Goal: Task Accomplishment & Management: Use online tool/utility

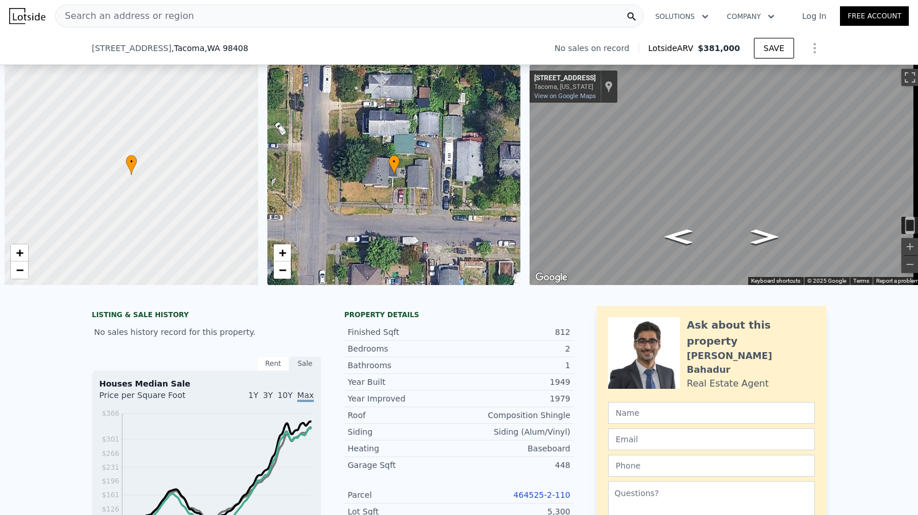
scroll to position [0, 5]
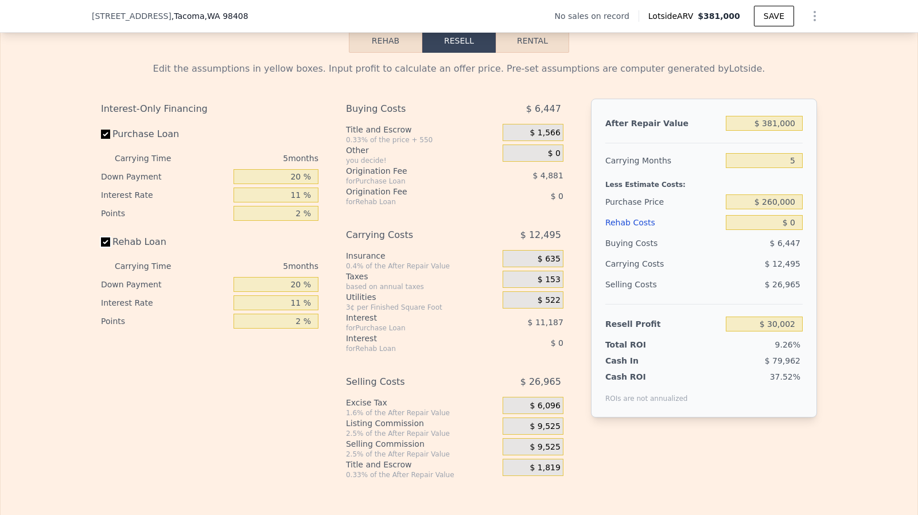
click at [103, 247] on input "Rehab Loan" at bounding box center [105, 242] width 9 height 9
checkbox input "false"
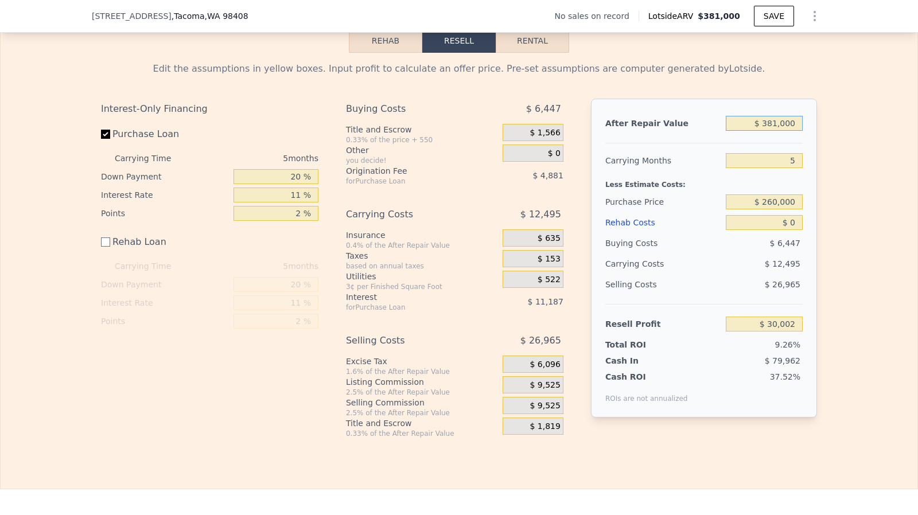
click at [781, 131] on input "$ 381,000" at bounding box center [764, 123] width 77 height 15
type input "$ 415,000"
type input "$ 61,588"
type input "$ 4,150,000"
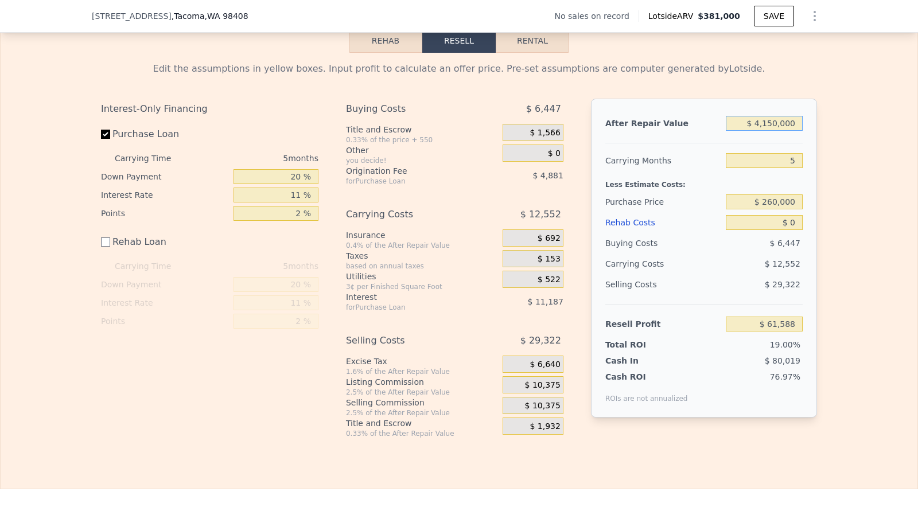
type input "$ 3,531,415"
type input "$ 415,000"
type input "$ 61,588"
type input "$ 415,000"
click at [791, 230] on input "$ 0" at bounding box center [764, 222] width 77 height 15
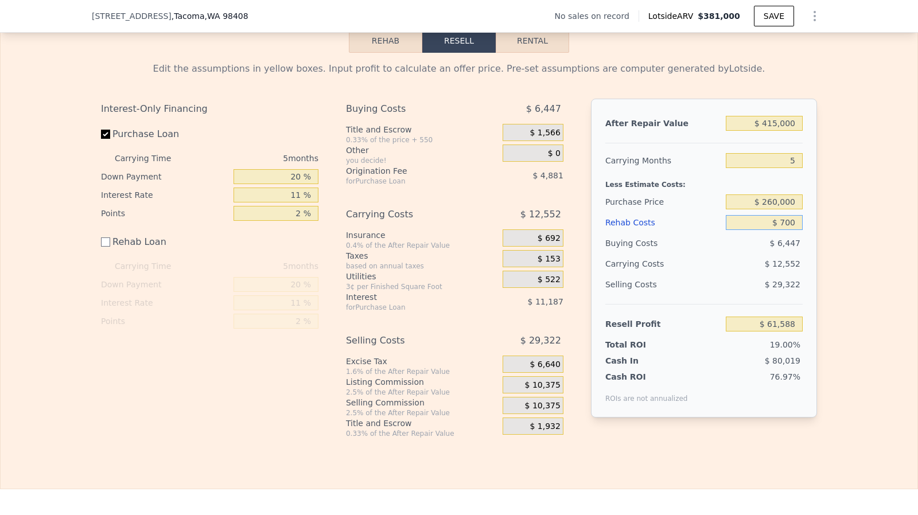
type input "$ 7,000"
type input "$ 54,588"
type input "$ 70,000"
type input "-$ 8,412"
type input "$ 70,000"
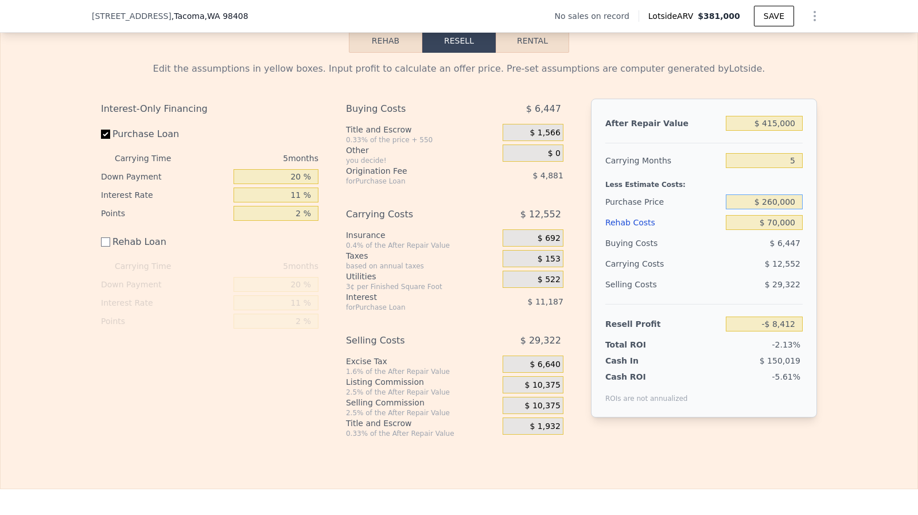
click at [784, 208] on input "$ 260,000" at bounding box center [764, 202] width 77 height 15
type input "$ 260,000"
click at [771, 230] on input "$ 70,000" at bounding box center [764, 222] width 77 height 15
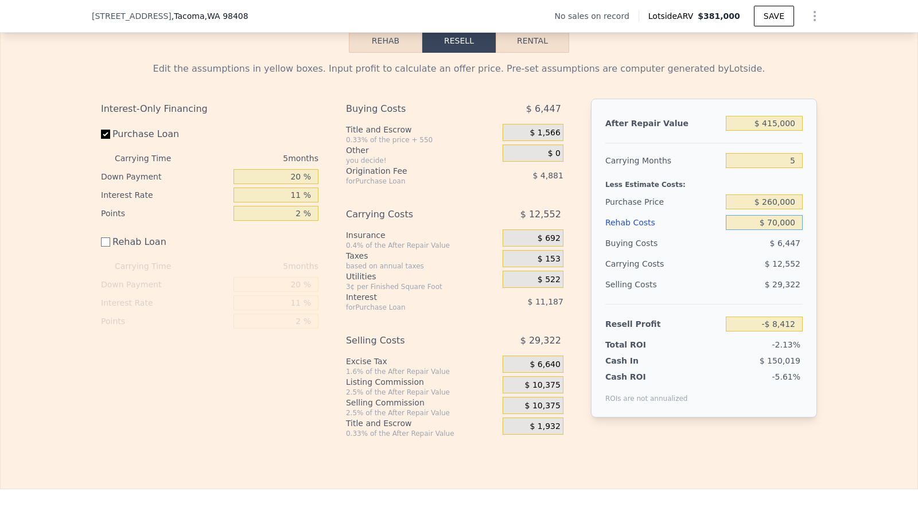
type input "$ 39,200"
click at [541, 394] on div "$ 10,375" at bounding box center [533, 385] width 61 height 17
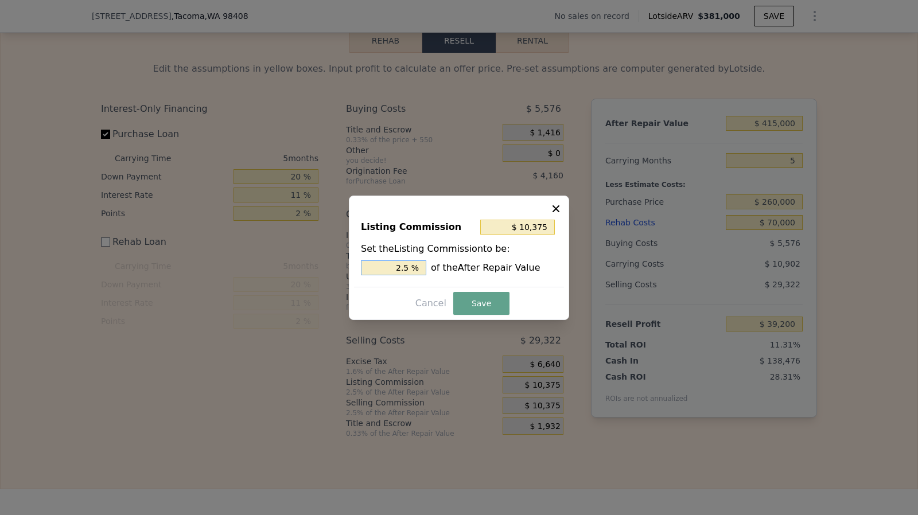
click at [412, 267] on input "2.5 %" at bounding box center [393, 268] width 65 height 15
type input "$ 8,300"
type input "2 %"
type input "$ 20,750"
type input "5 %"
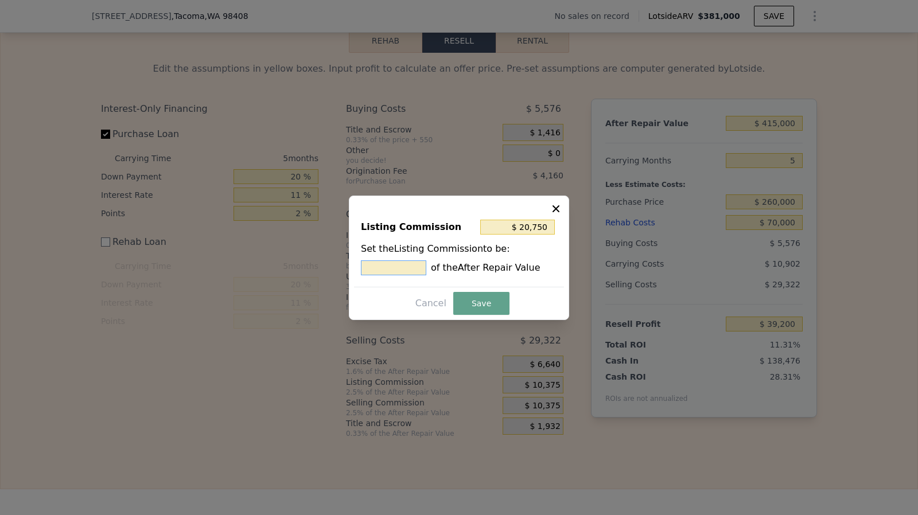
type input "$ 4,150"
type input "1.5 %"
type input "$ 4,150"
type input "1. %"
type input "$ 4,980"
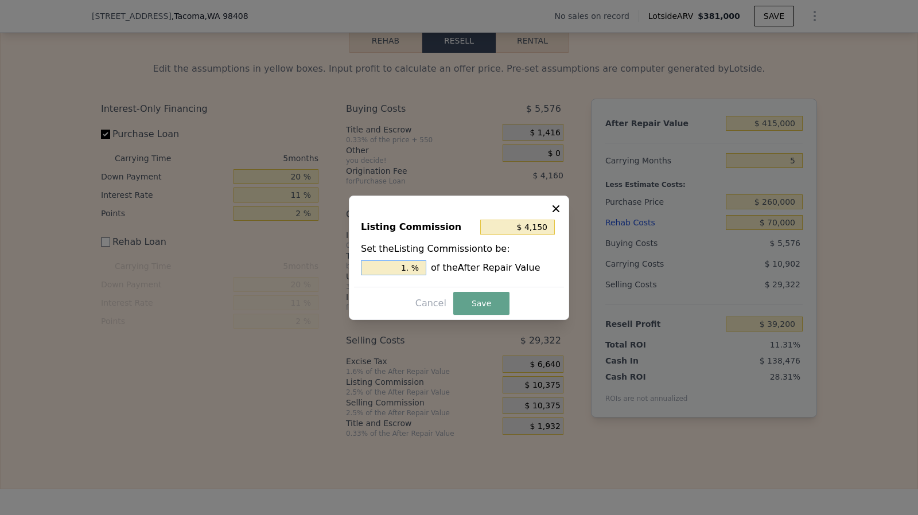
type input "1.2 %"
type input "$ 4,150"
type input "1. %"
type input "$ 5,395"
type input "1.3 %"
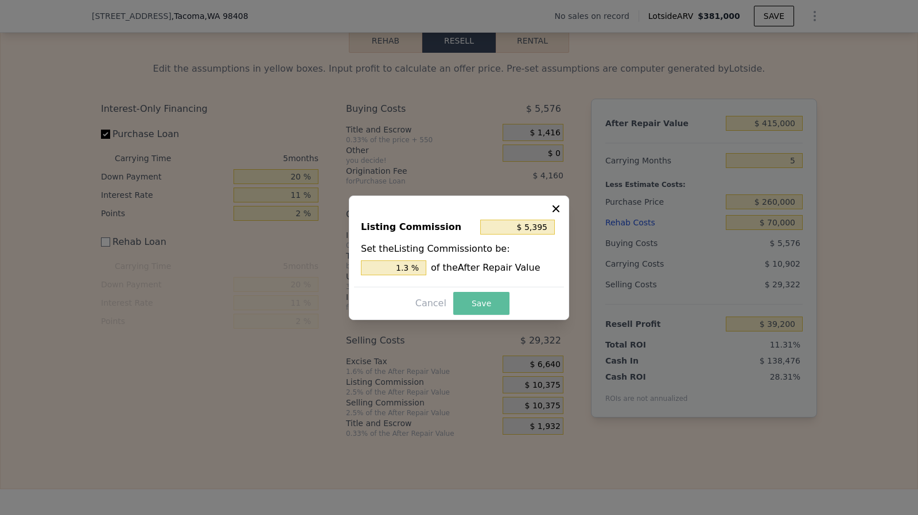
click at [473, 305] on button "Save" at bounding box center [481, 303] width 56 height 23
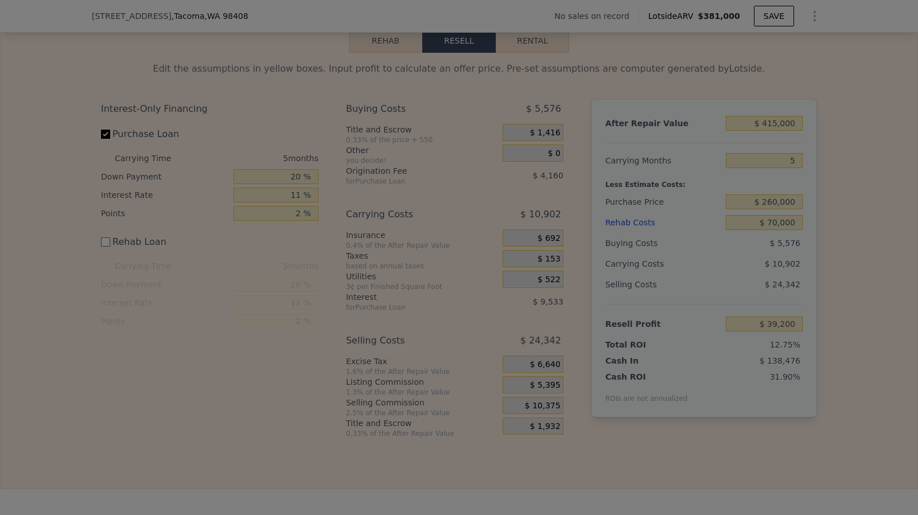
type input "$ 44,180"
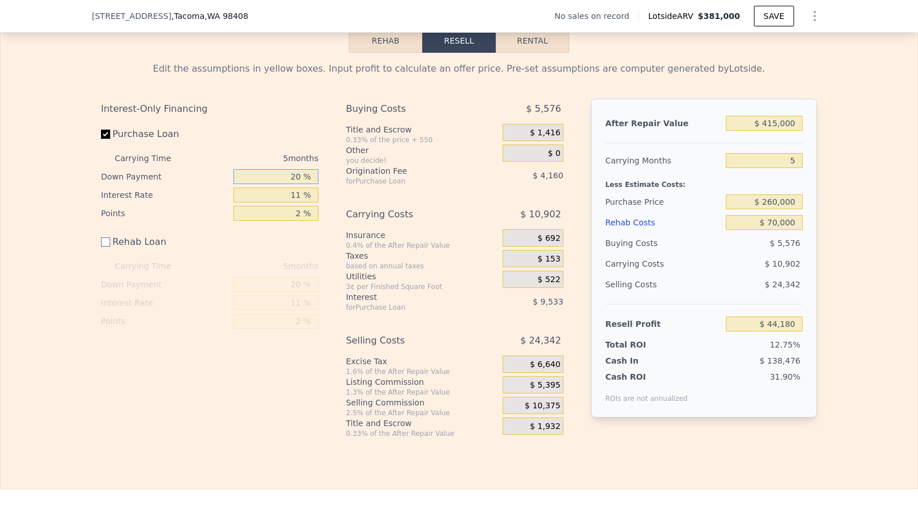
click at [298, 184] on input "20 %" at bounding box center [276, 176] width 85 height 15
type input "2 %"
type input "$ 41,099"
type input "10 %"
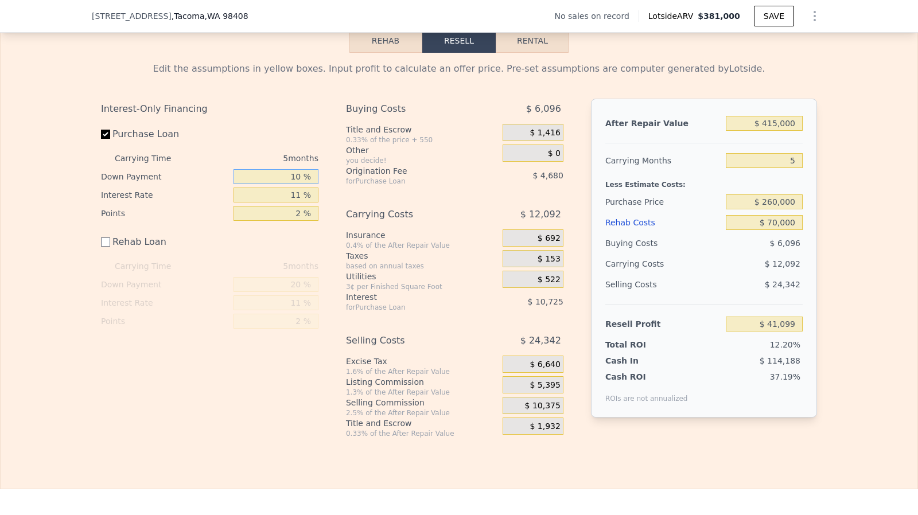
type input "$ 42,470"
type input "10 %"
click at [796, 168] on input "5" at bounding box center [764, 160] width 77 height 15
type input "3"
type input "$ 47,307"
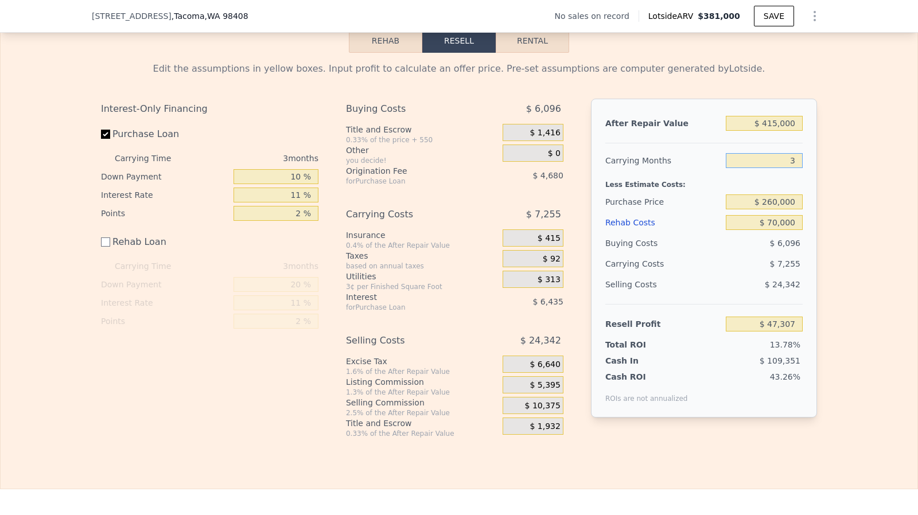
click at [795, 168] on input "3" at bounding box center [764, 160] width 77 height 15
type input "2"
type input "$ 49,725"
type input "3"
type input "$ 47,307"
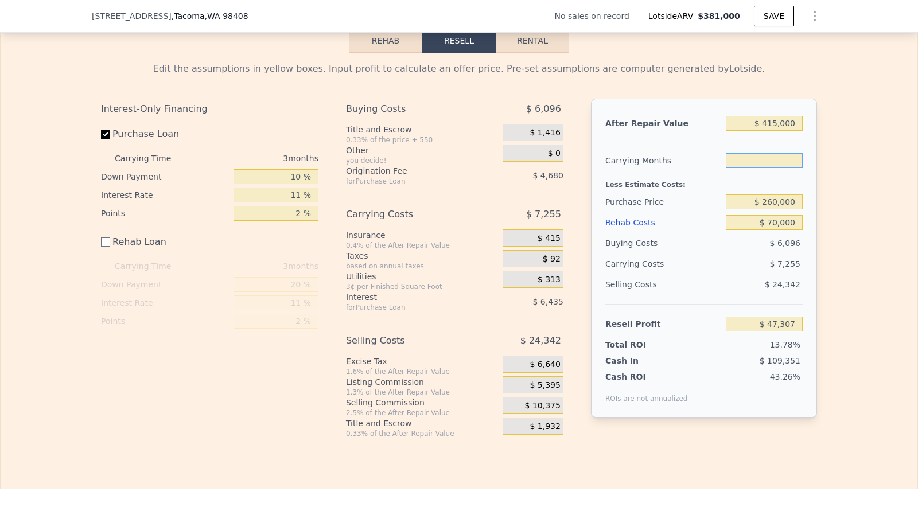
type input "4"
type input "$ 44,890"
type input "3"
type input "$ 47,307"
type input "3"
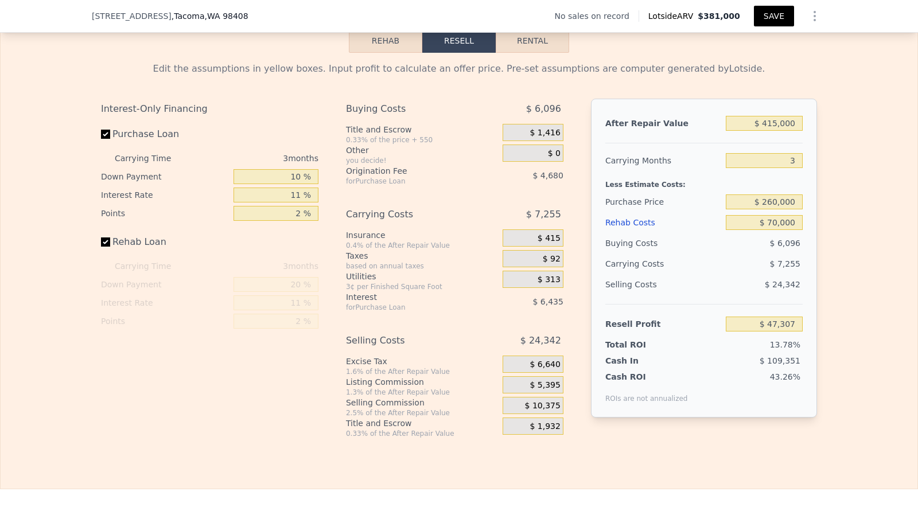
checkbox input "true"
type input "$ 381,000"
type input "5"
type input "$ 0"
type input "$ 30,002"
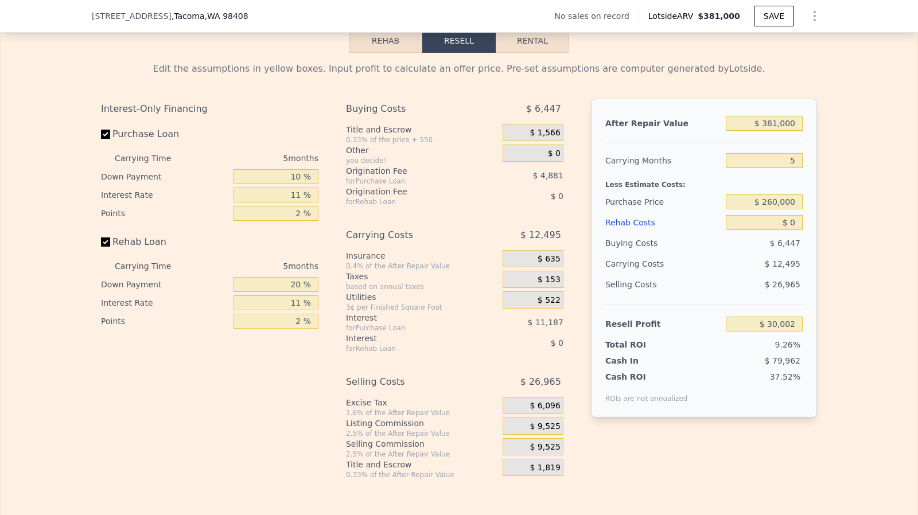
click at [172, 17] on span ", Tacoma , WA 98408" at bounding box center [210, 15] width 77 height 11
copy span ", Tacoma , WA 98408"
click at [118, 13] on span "[STREET_ADDRESS]" at bounding box center [132, 15] width 80 height 11
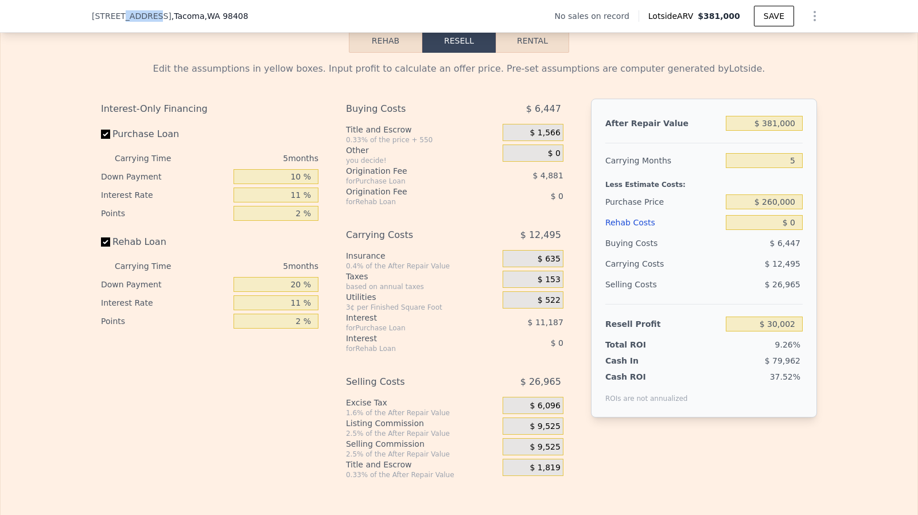
click at [118, 13] on span "[STREET_ADDRESS]" at bounding box center [132, 15] width 80 height 11
copy span "[STREET_ADDRESS]"
click at [765, 131] on input "$ 381,000" at bounding box center [764, 123] width 77 height 15
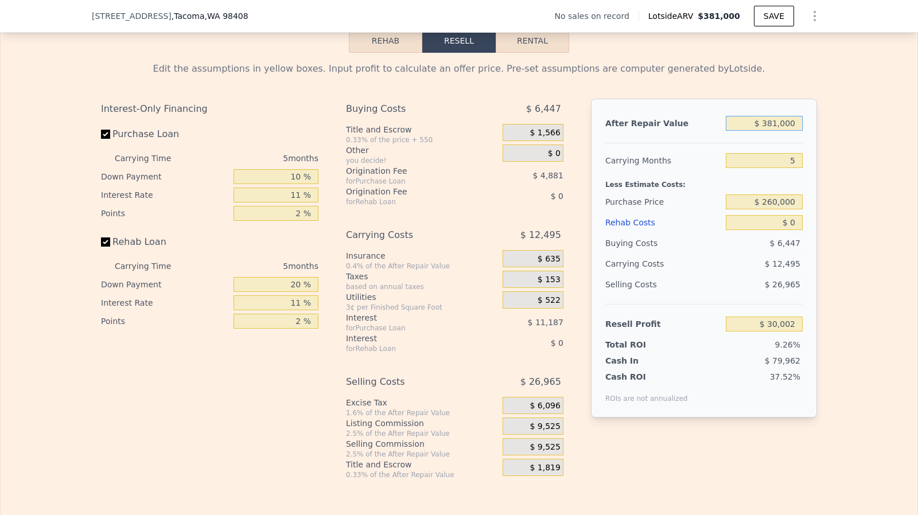
click at [765, 131] on input "$ 381,000" at bounding box center [764, 123] width 77 height 15
type input "$ 425,381,000"
type input "$ 394,856,419"
type input "$ 4,250,381,000"
type input "$ 3,948,294,169"
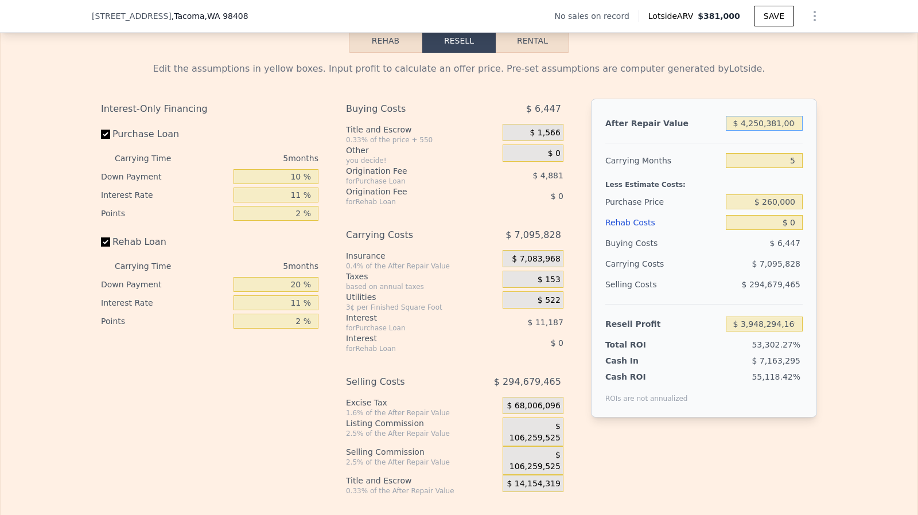
click at [765, 131] on input "$ 4,250,381,000" at bounding box center [764, 123] width 77 height 15
type input "$ 42"
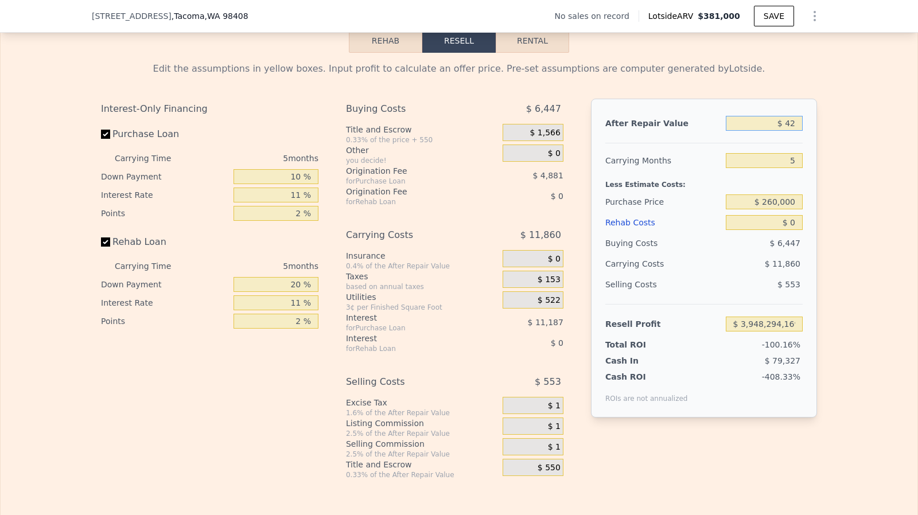
type input "-$ 323,909"
type input "$ 42,500"
type input "-$ 284,467"
type input "$ 425,000"
type input "$ 70,879"
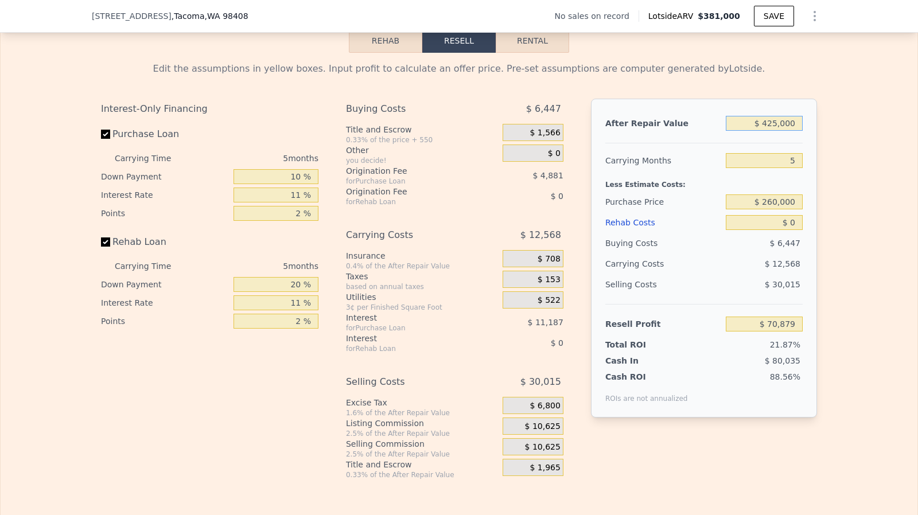
type input "$ 425,000"
click at [793, 230] on input "$ 0" at bounding box center [764, 222] width 77 height 15
type input "$ 7,000"
type input "$ 63,512"
type input "$ 70,000"
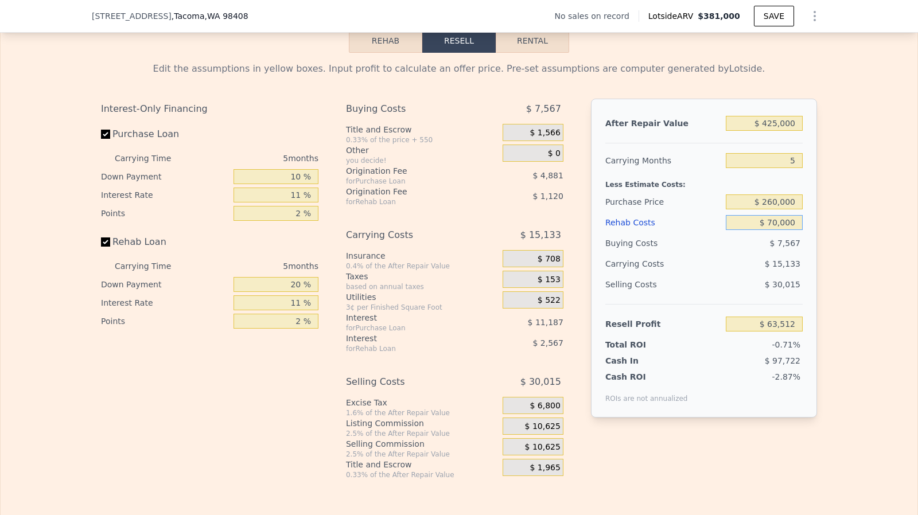
type input "-$ 2,806"
type input "$ 70,000"
click at [101, 253] on label "Rehab Loan" at bounding box center [165, 242] width 128 height 21
click at [101, 247] on input "Rehab Loan" at bounding box center [105, 242] width 9 height 9
checkbox input "false"
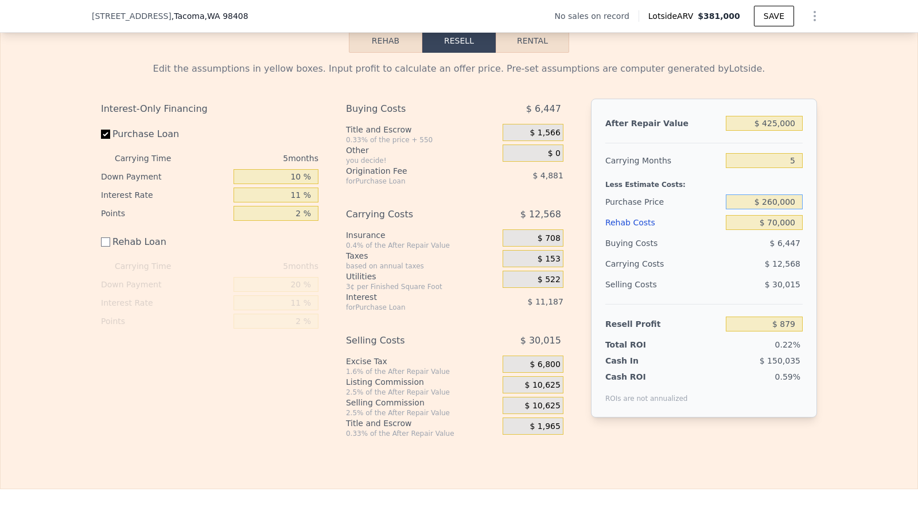
click at [786, 207] on input "$ 260,000" at bounding box center [764, 202] width 77 height 15
click at [542, 391] on span "$ 10,625" at bounding box center [543, 386] width 36 height 10
type input "$ 48,491"
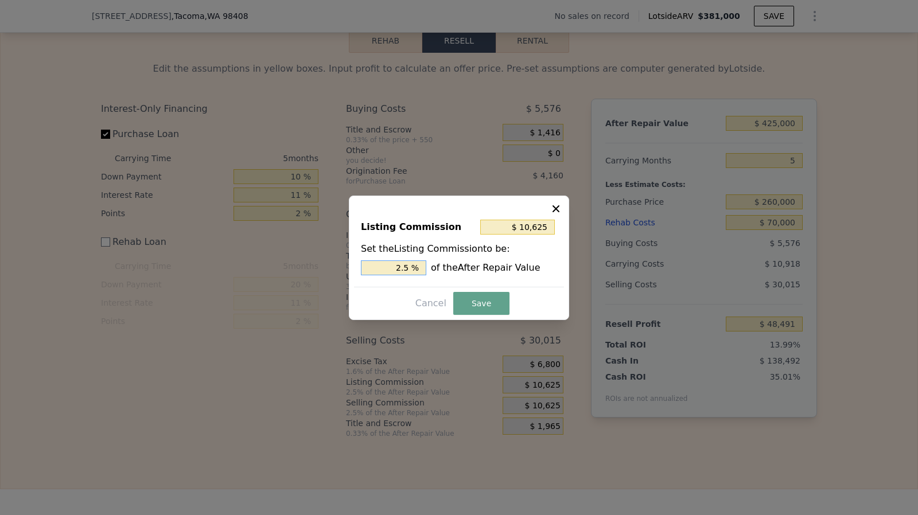
click at [418, 272] on input "2.5 %" at bounding box center [393, 268] width 65 height 15
type input "$ 8,500"
type input "2 %"
click at [556, 224] on div "$ 8,500" at bounding box center [518, 227] width 77 height 21
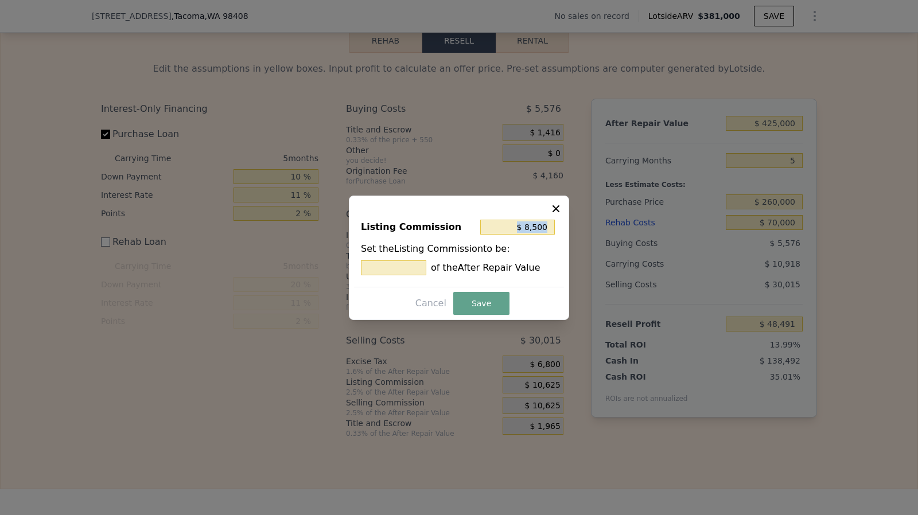
click at [556, 224] on div "$ 8,500" at bounding box center [518, 227] width 77 height 21
click at [552, 225] on input "$ 8,500" at bounding box center [517, 227] width 75 height 15
type input "$ 5"
type input "0.001 %"
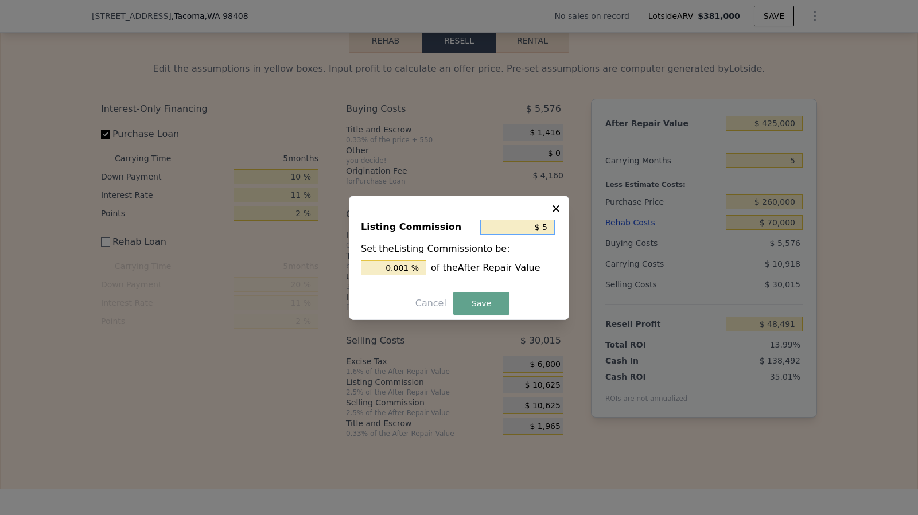
type input "$ 50"
type input "0.012 %"
type input "$ 500"
type input "0.118 %"
type input "$ 5,000"
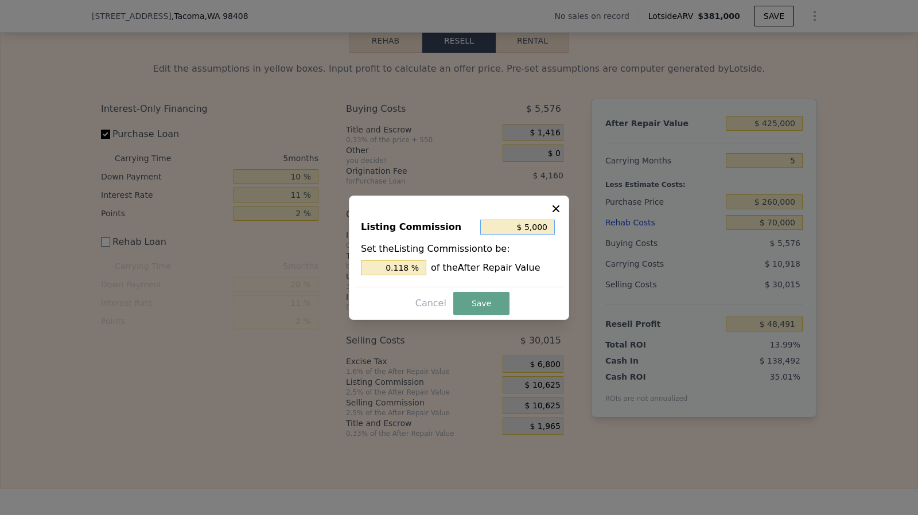
type input "1.176 %"
type input "$ 5,000"
click at [476, 315] on div "Listing Commission $ 5,000 Set the Listing Commission to be: 1.176 % of the Aft…" at bounding box center [459, 258] width 220 height 125
click at [478, 304] on button "Save" at bounding box center [481, 303] width 56 height 23
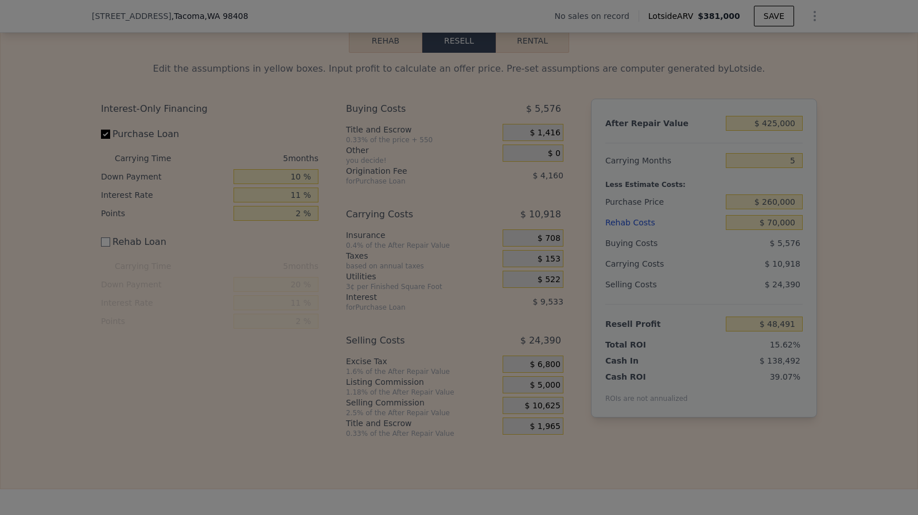
type input "$ 54,116"
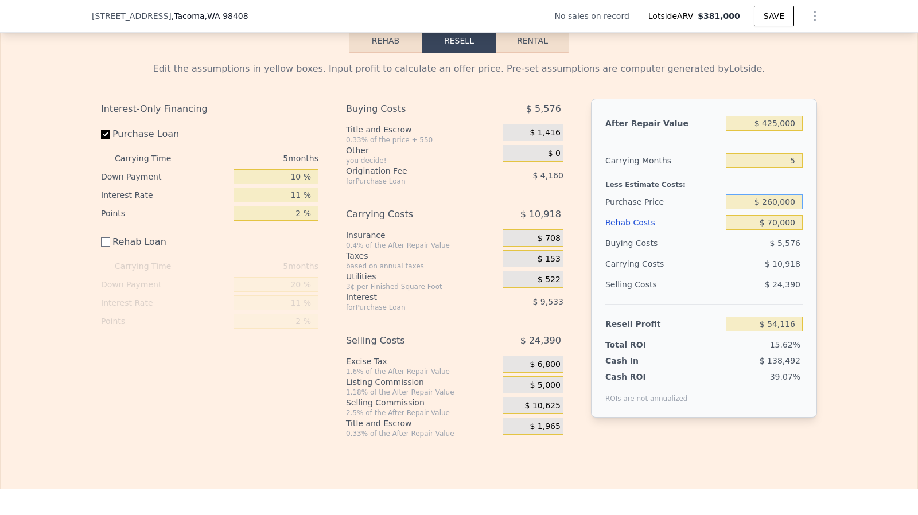
click at [776, 210] on input "$ 260,000" at bounding box center [764, 202] width 77 height 15
type input "$ 265,000"
click at [775, 225] on input "$ 70,000" at bounding box center [764, 222] width 77 height 15
type input "$ 48,840"
click at [790, 168] on input "5" at bounding box center [764, 160] width 77 height 15
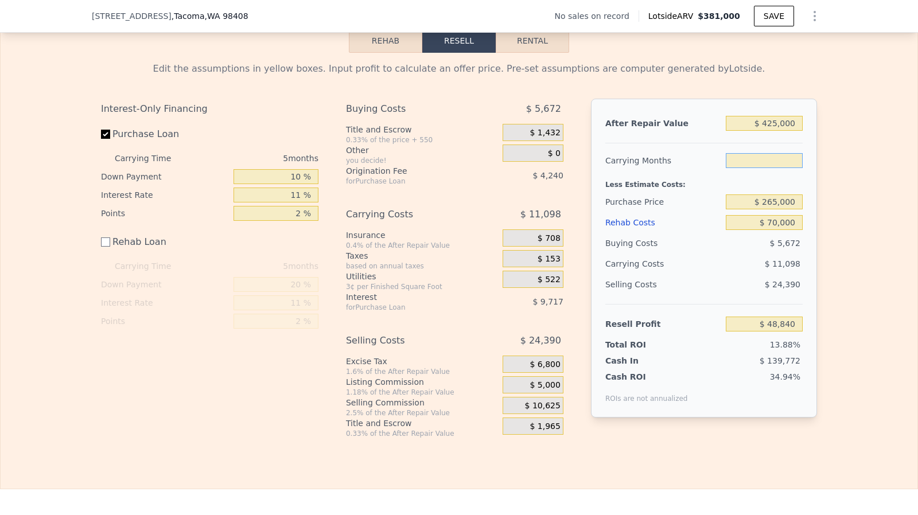
type input "3"
type input "$ 53,279"
type input "5"
type input "$ 48,840"
click at [781, 230] on input "$ 70,000" at bounding box center [764, 222] width 77 height 15
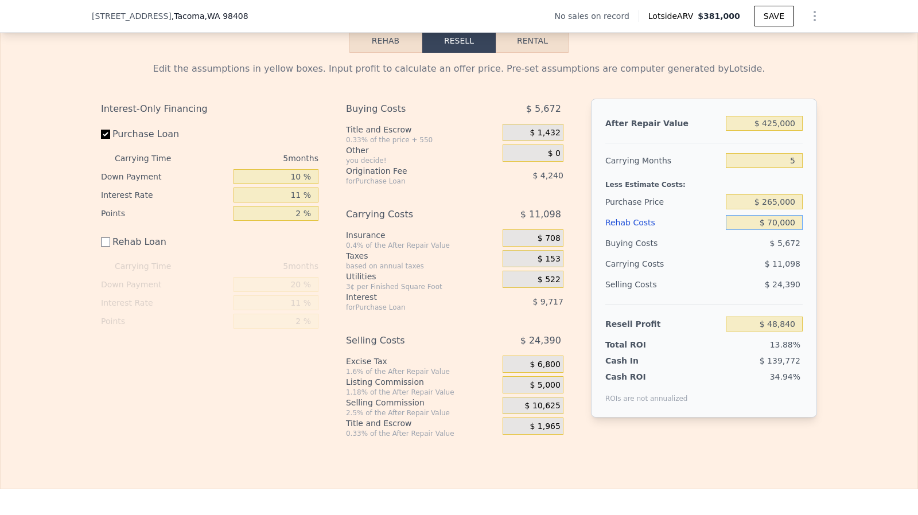
click at [775, 230] on input "$ 70,000" at bounding box center [764, 222] width 77 height 15
type input "$ 7,000"
type input "$ 111,840"
type input "$ 000"
type input "$ 118,840"
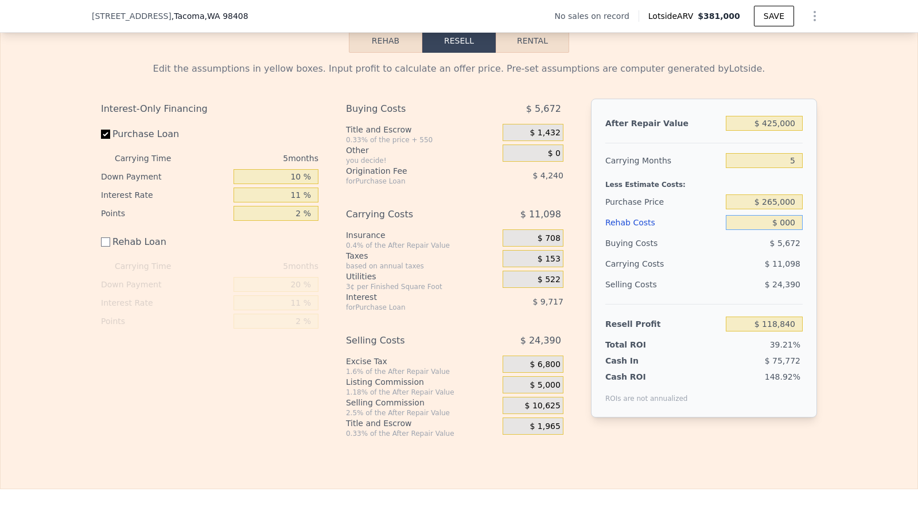
type input "$ 6,000"
type input "$ 112,840"
type input "$ 65,000"
type input "$ 53,840"
click at [773, 210] on input "$ 265,000" at bounding box center [764, 202] width 77 height 15
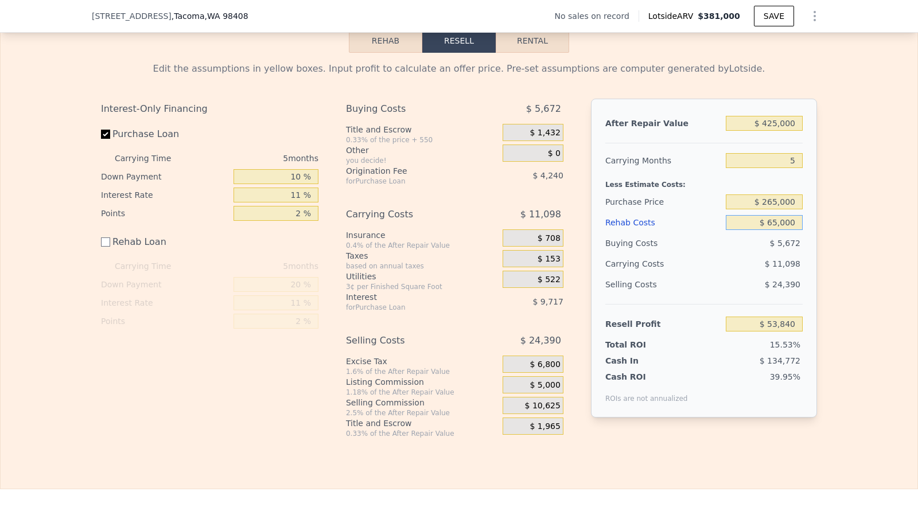
click at [774, 230] on input "$ 65,000" at bounding box center [764, 222] width 77 height 15
click at [775, 230] on input "$ 65,000" at bounding box center [764, 222] width 77 height 15
type input "$ 6,000"
type input "$ 112,840"
type input "$ 60,000"
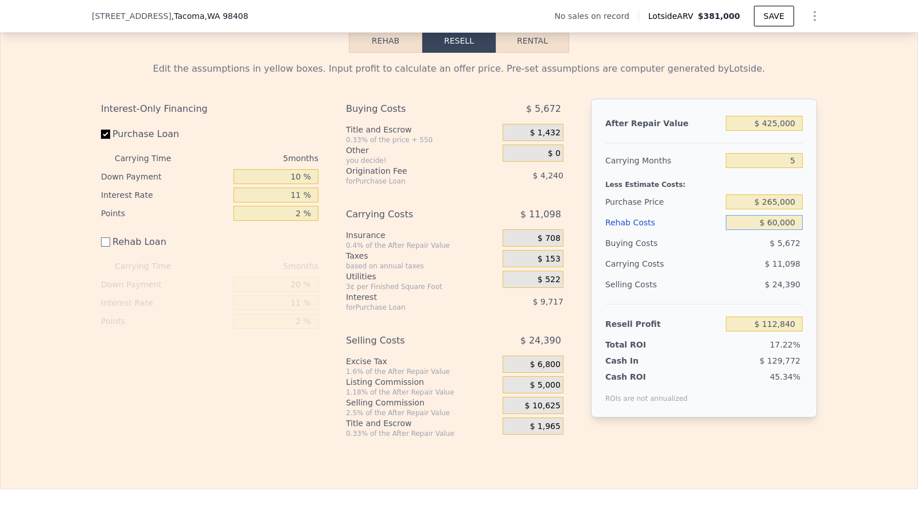
type input "$ 58,840"
type input "$ 60,000"
click at [784, 210] on input "$ 265,000" at bounding box center [764, 202] width 77 height 15
